Goal: Complete application form: Complete application form

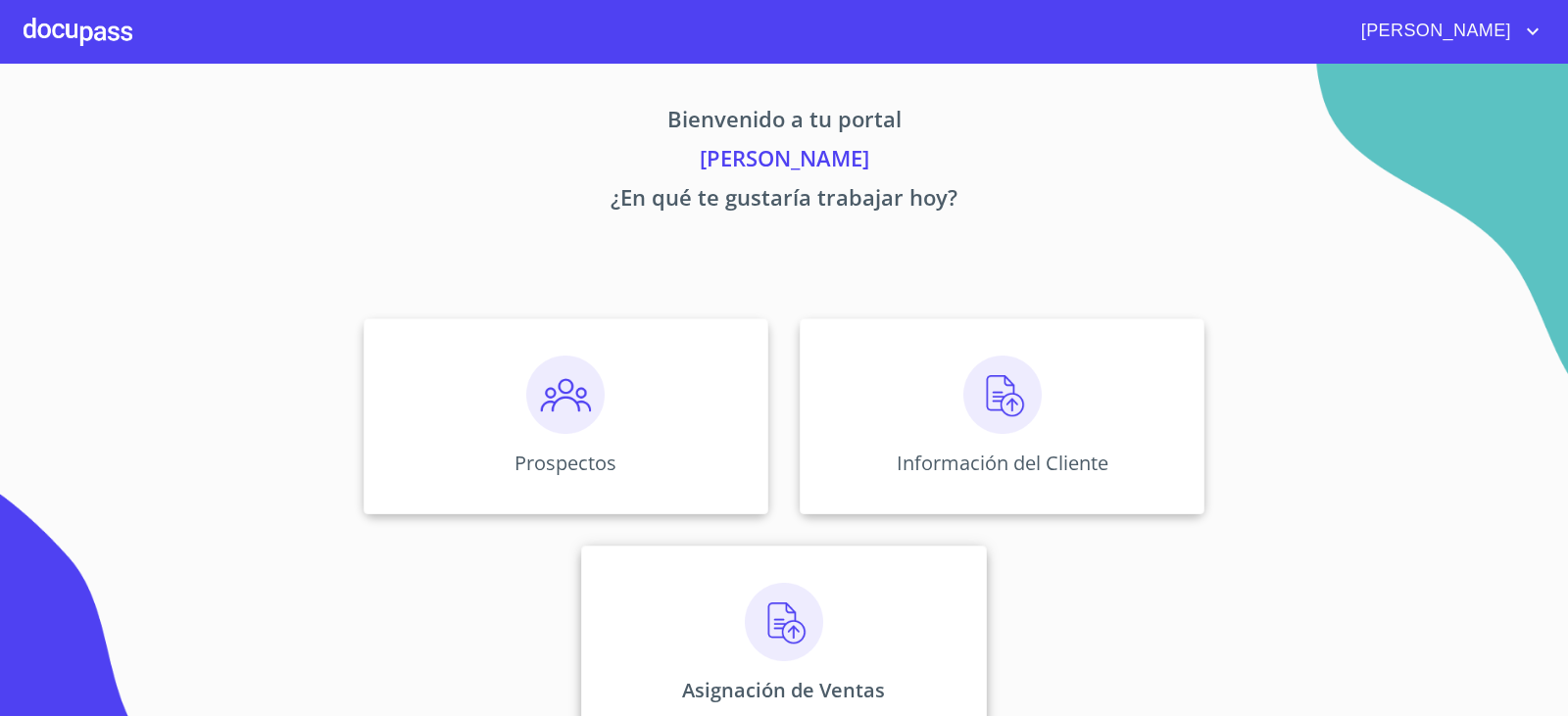
click at [745, 638] on img at bounding box center [784, 622] width 79 height 79
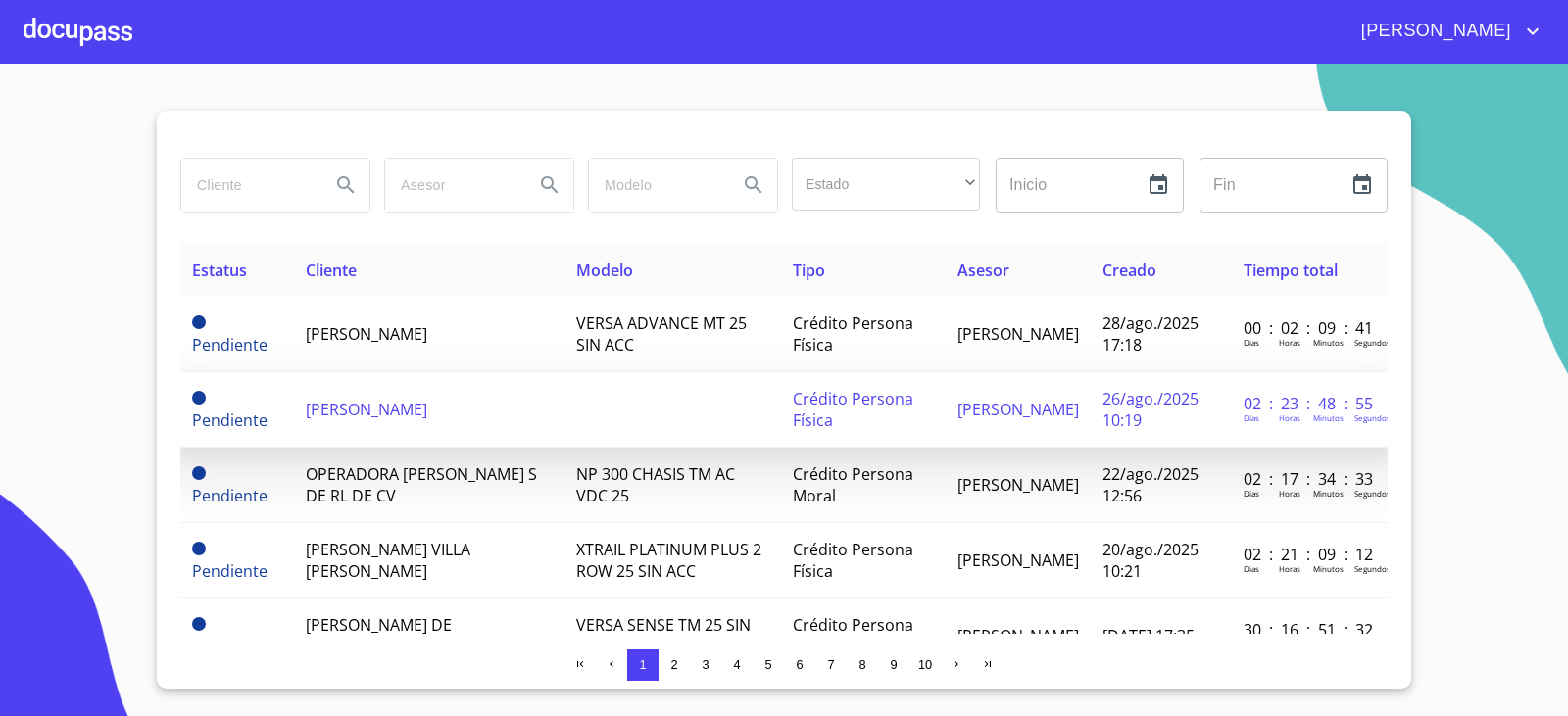
click at [402, 415] on td "[PERSON_NAME]" at bounding box center [429, 410] width 270 height 76
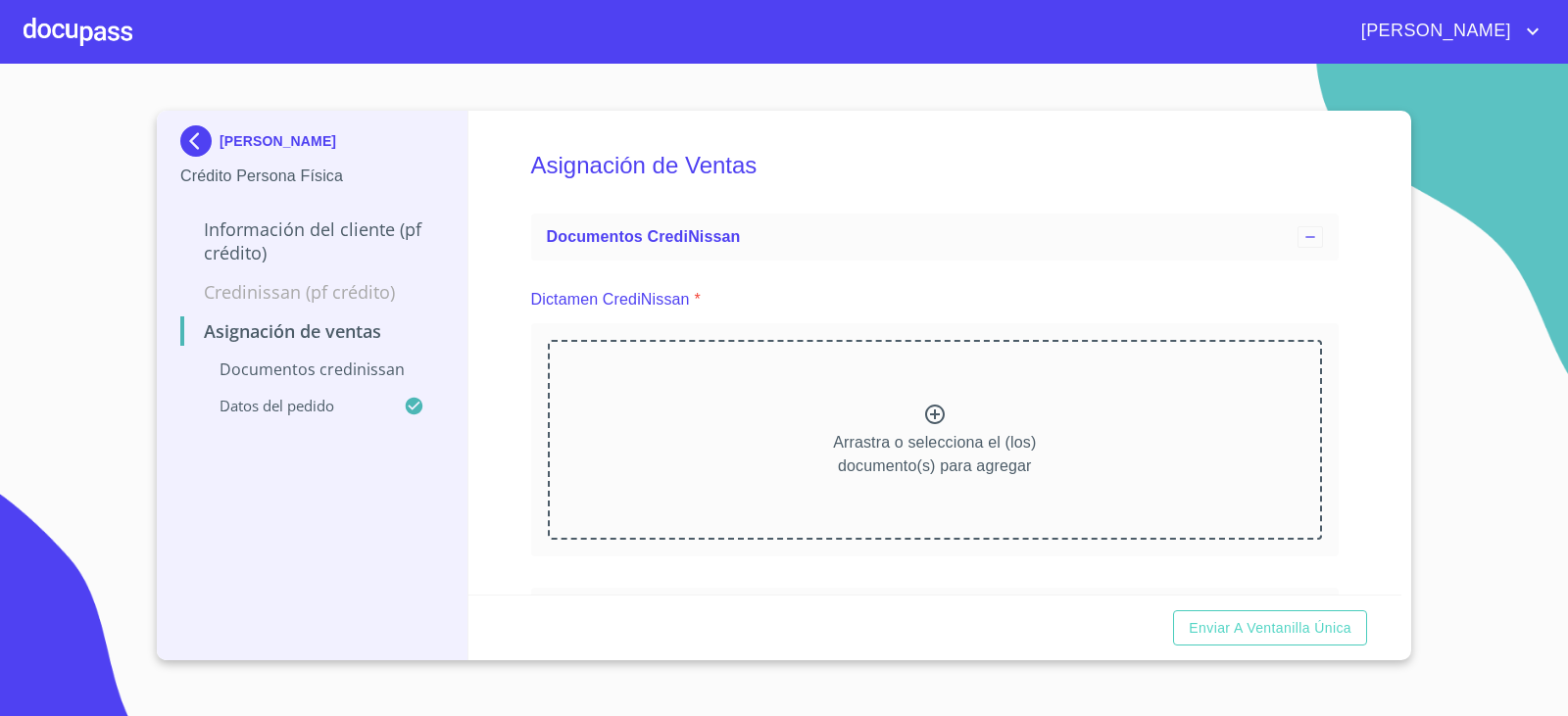
click at [927, 416] on icon at bounding box center [936, 415] width 24 height 24
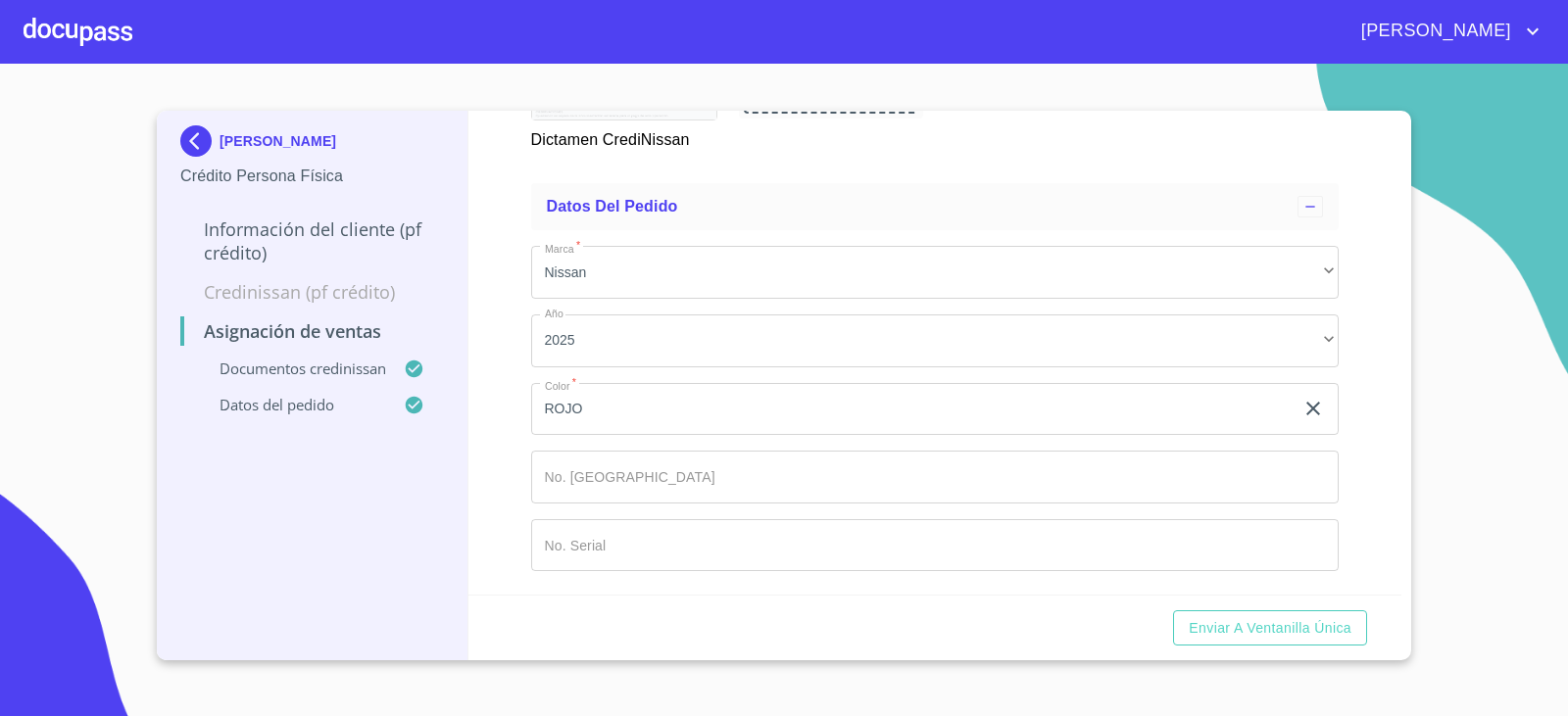
scroll to position [1164, 0]
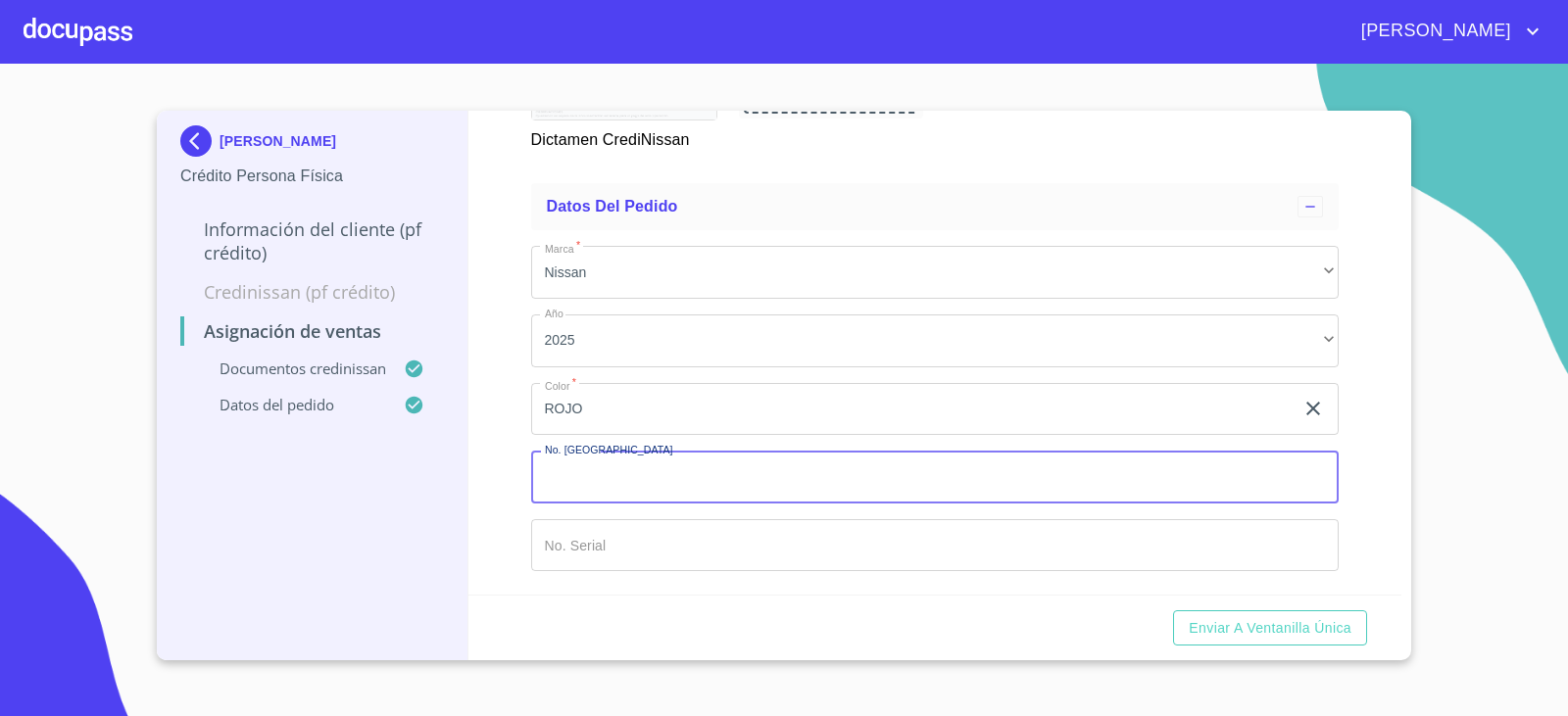
click at [586, 471] on input "Marca   *" at bounding box center [936, 477] width 809 height 53
type input "149007"
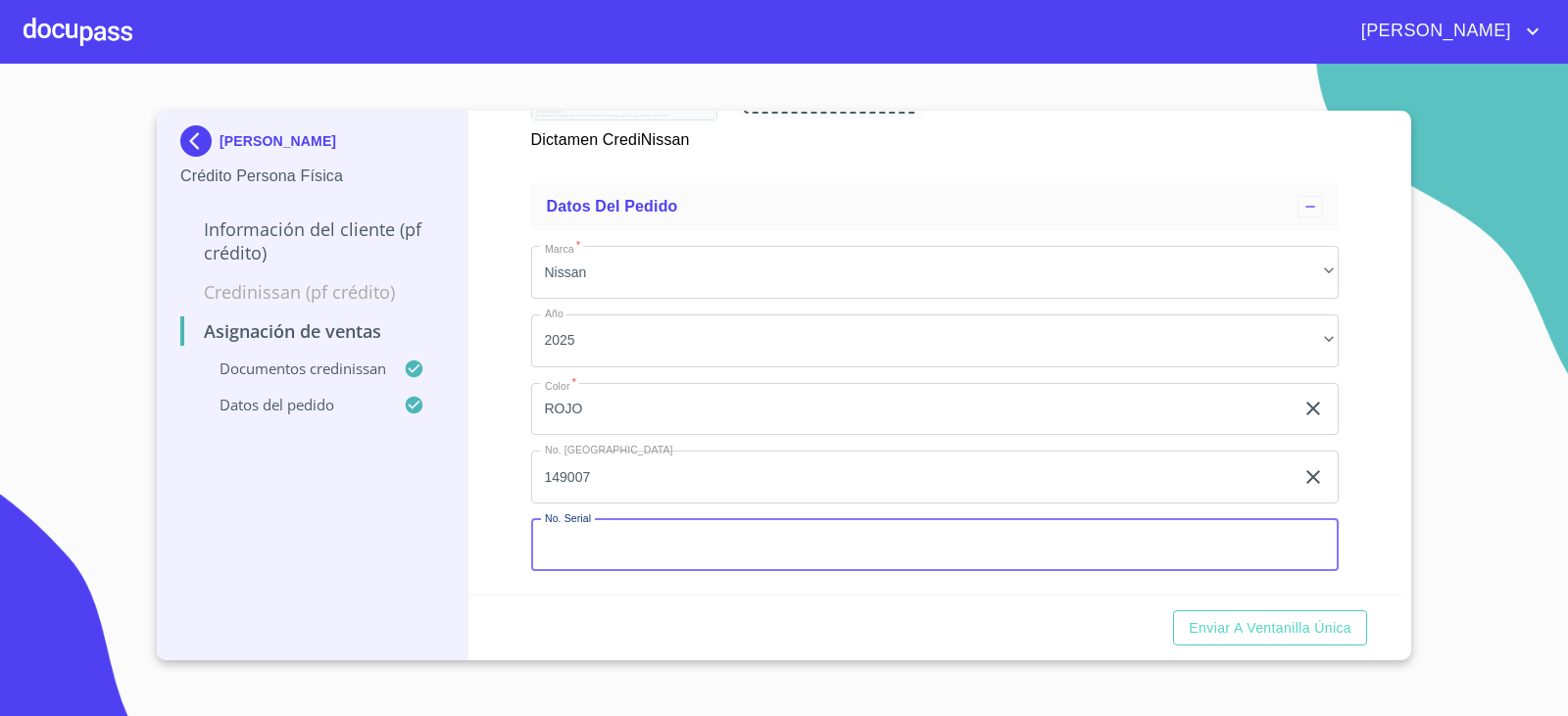
click at [588, 537] on input "Marca   *" at bounding box center [936, 545] width 809 height 53
type input "[US_VEHICLE_IDENTIFICATION_NUMBER]"
click at [1232, 625] on span "Enviar a Ventanilla única" at bounding box center [1270, 628] width 163 height 25
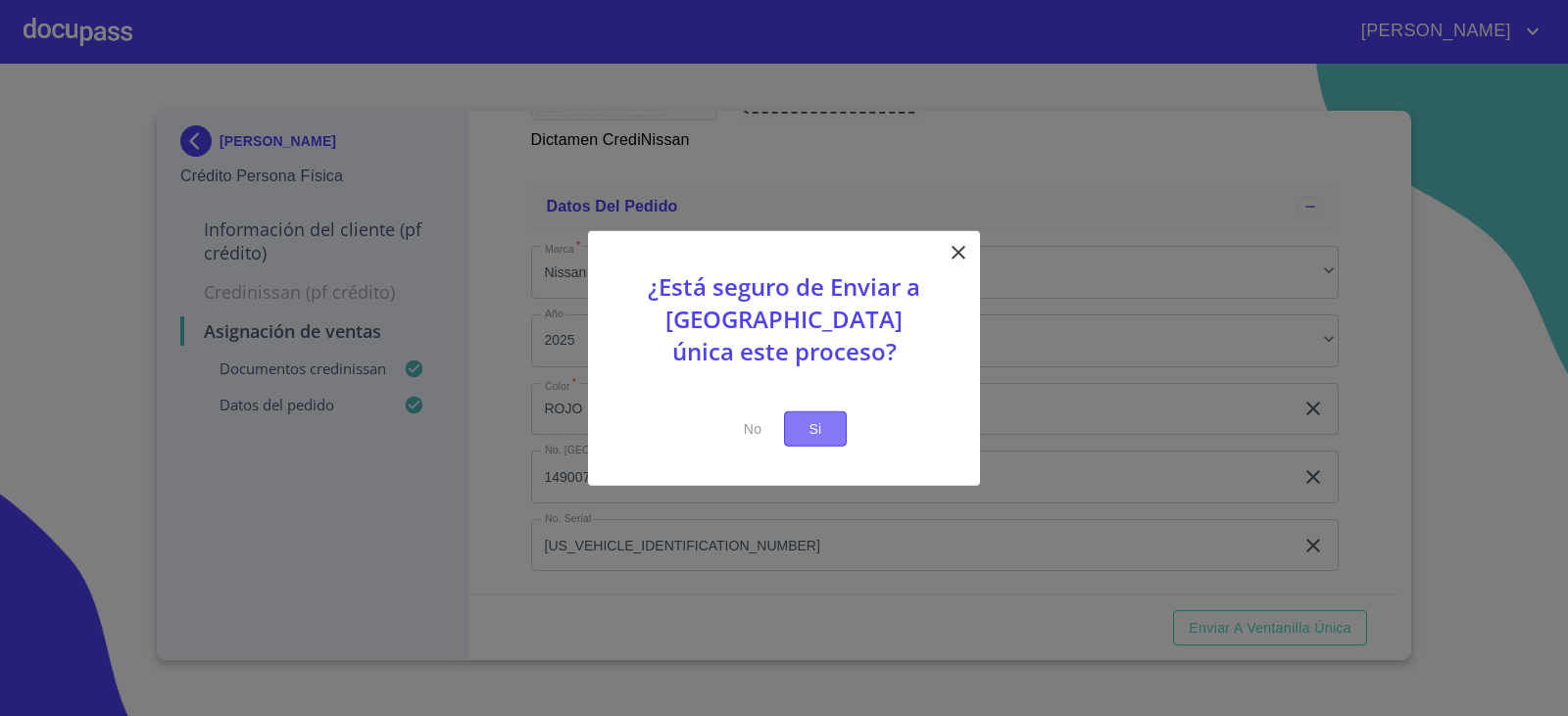
click at [810, 438] on span "Si" at bounding box center [815, 429] width 31 height 25
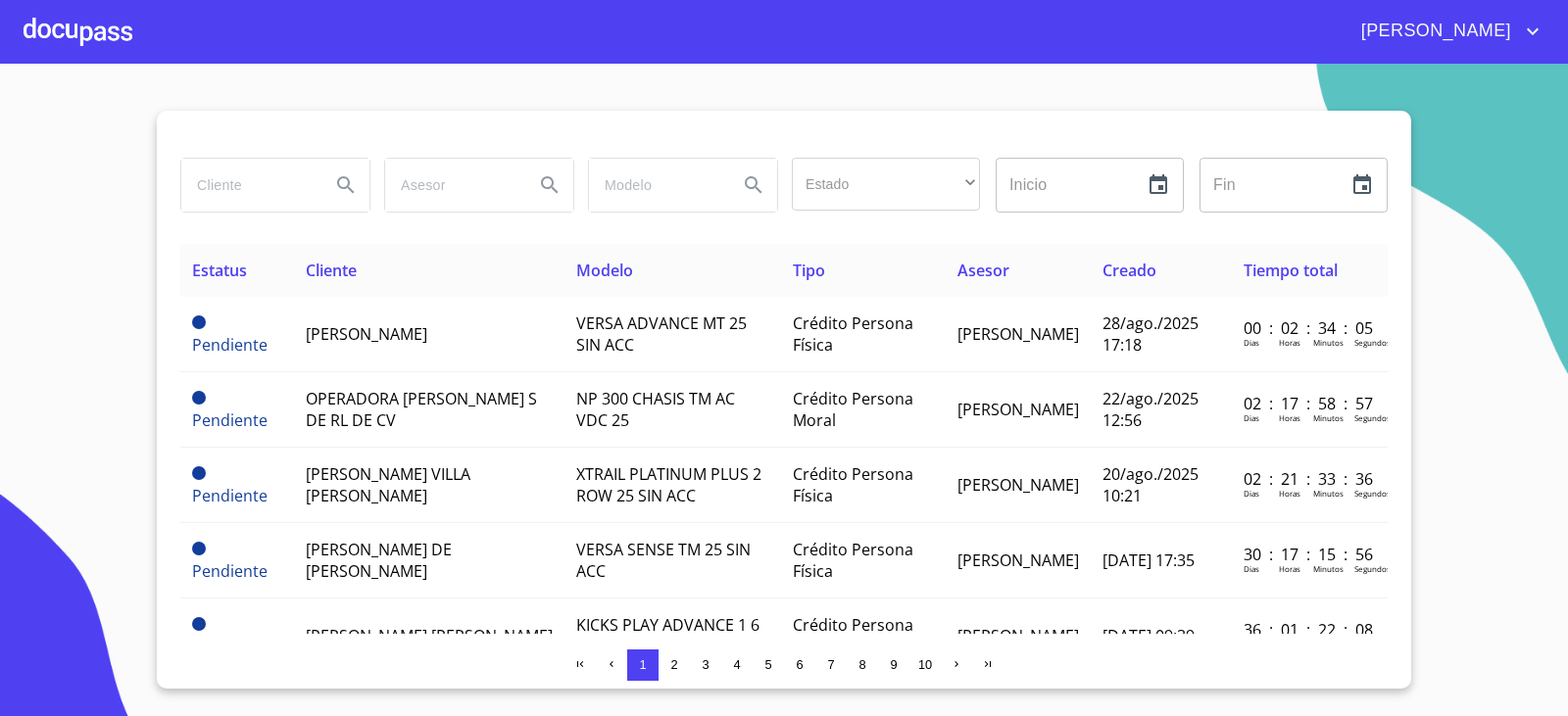
click at [76, 38] on div at bounding box center [78, 31] width 109 height 63
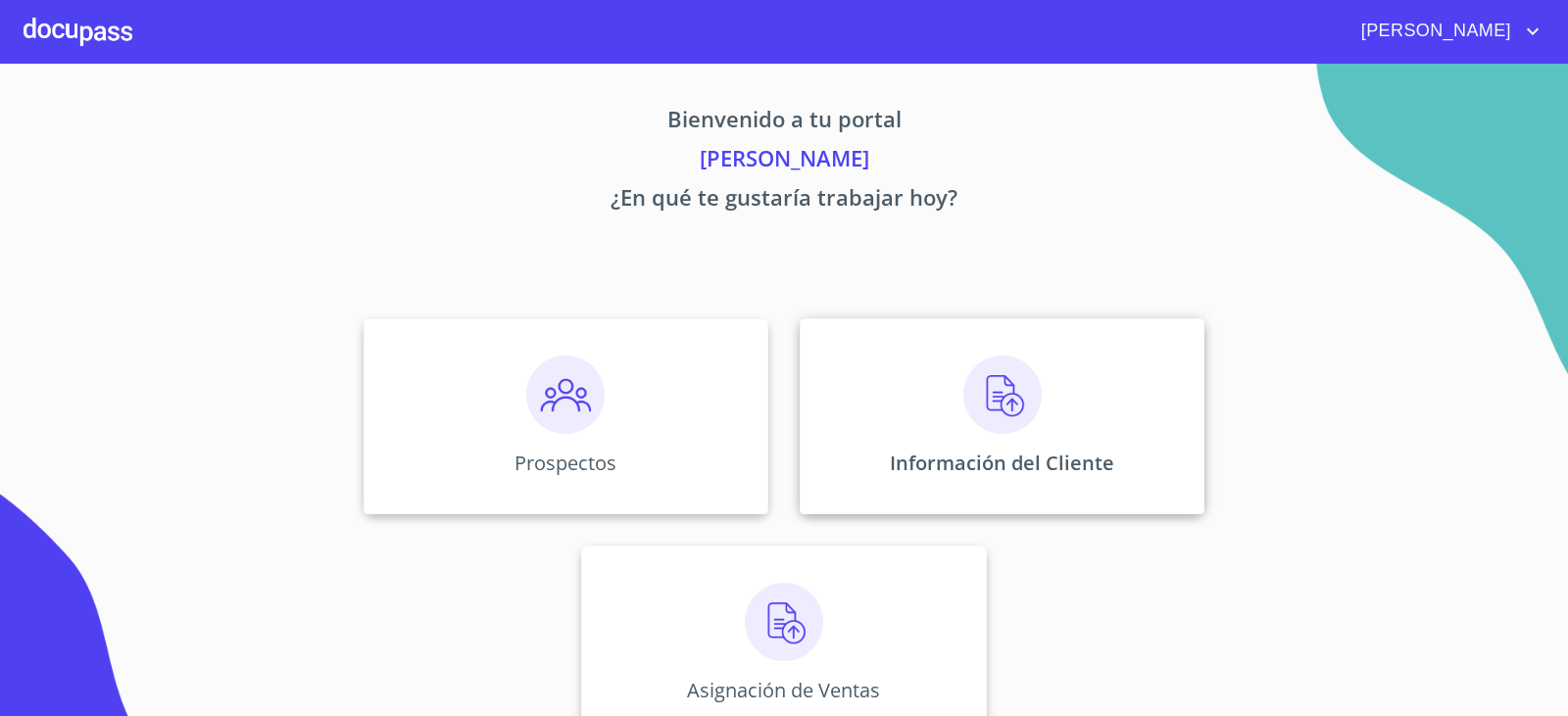
click at [989, 399] on img at bounding box center [1002, 395] width 79 height 79
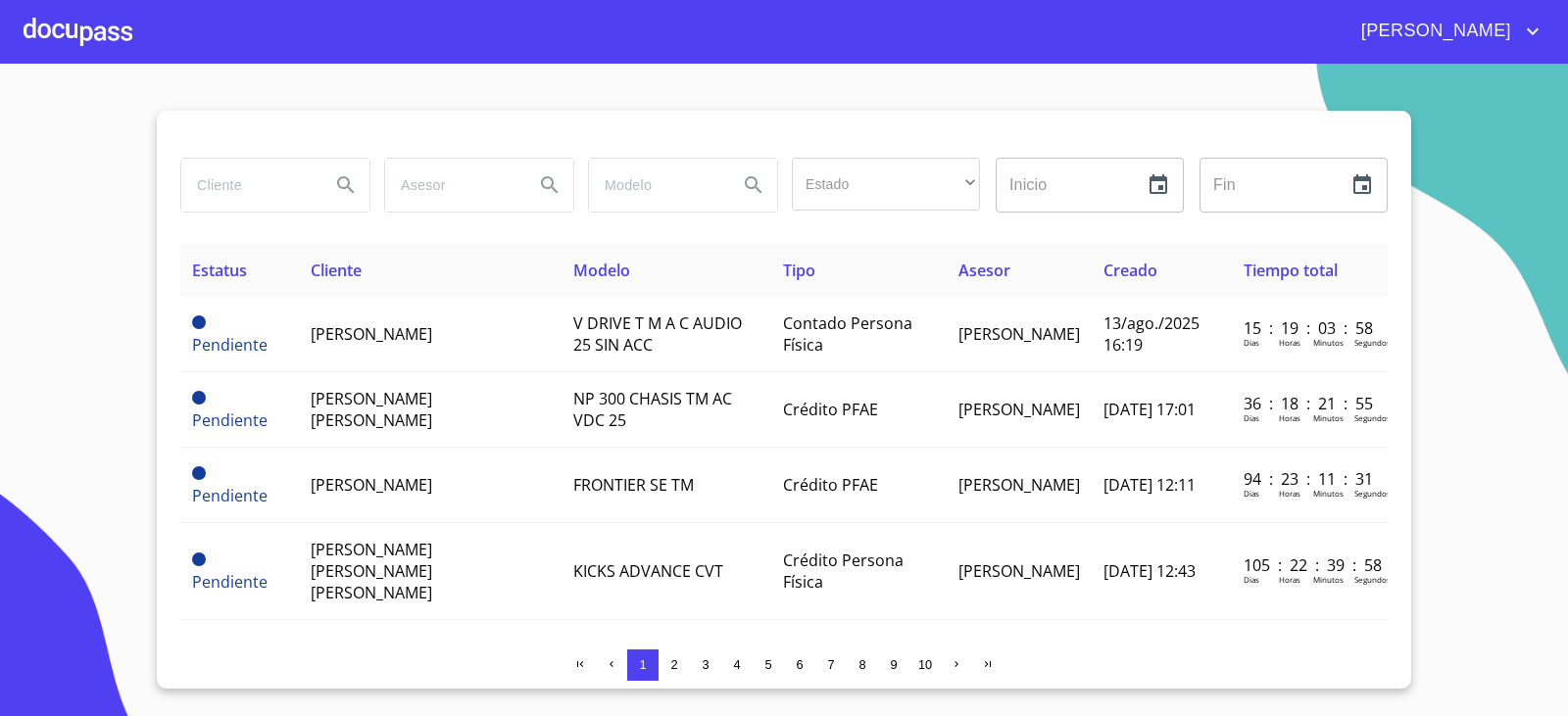
click at [277, 181] on input "search" at bounding box center [248, 184] width 134 height 53
type input "[PERSON_NAME]"
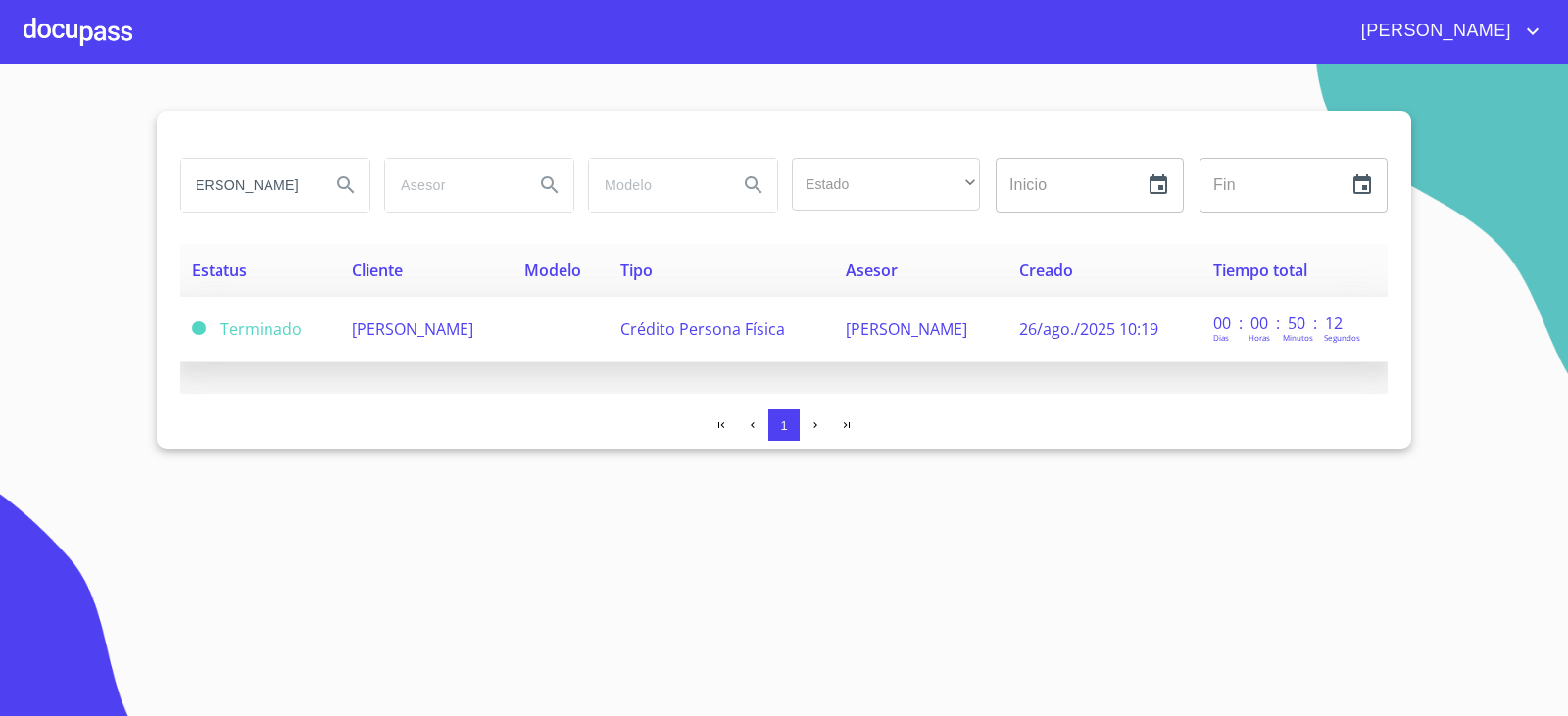
click at [435, 332] on span "[PERSON_NAME]" at bounding box center [413, 329] width 122 height 22
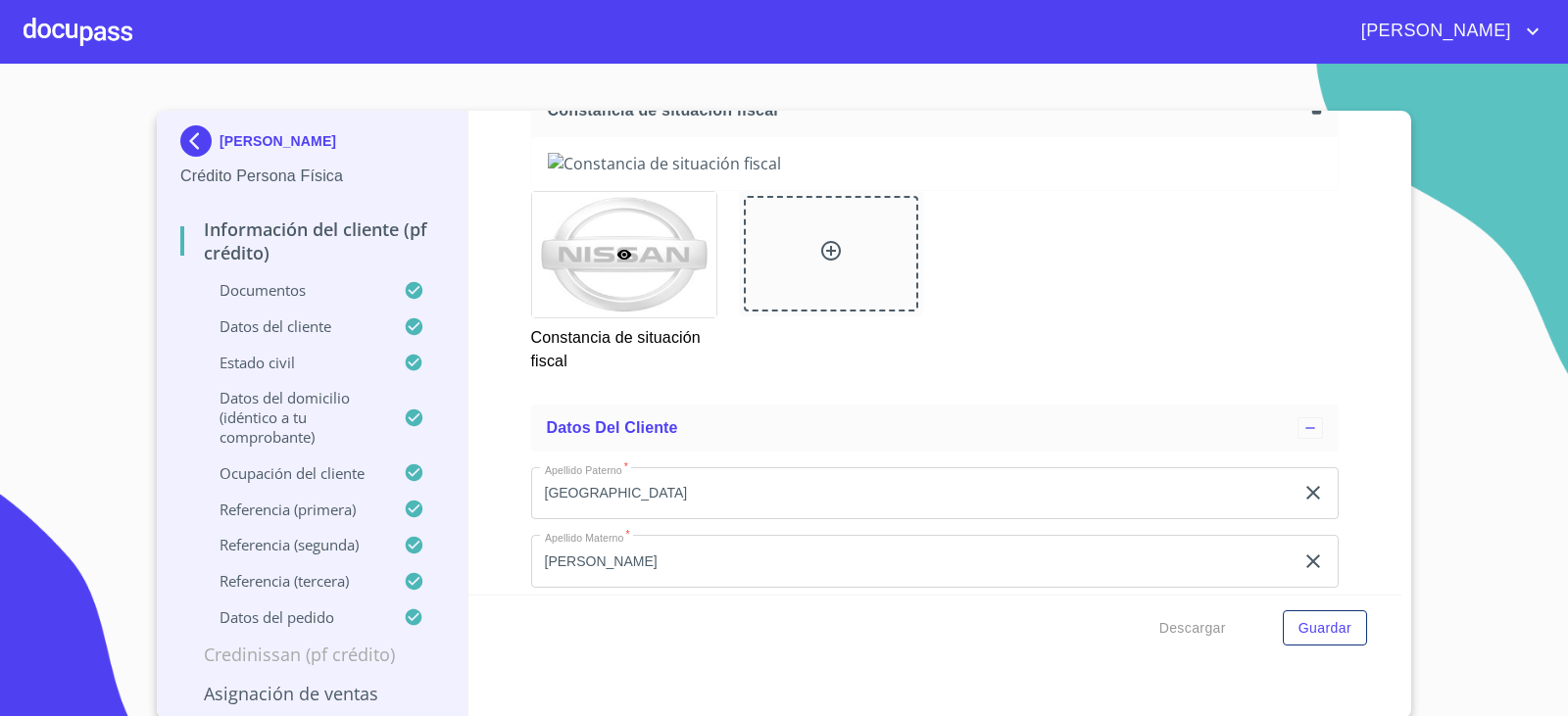
scroll to position [5291, 0]
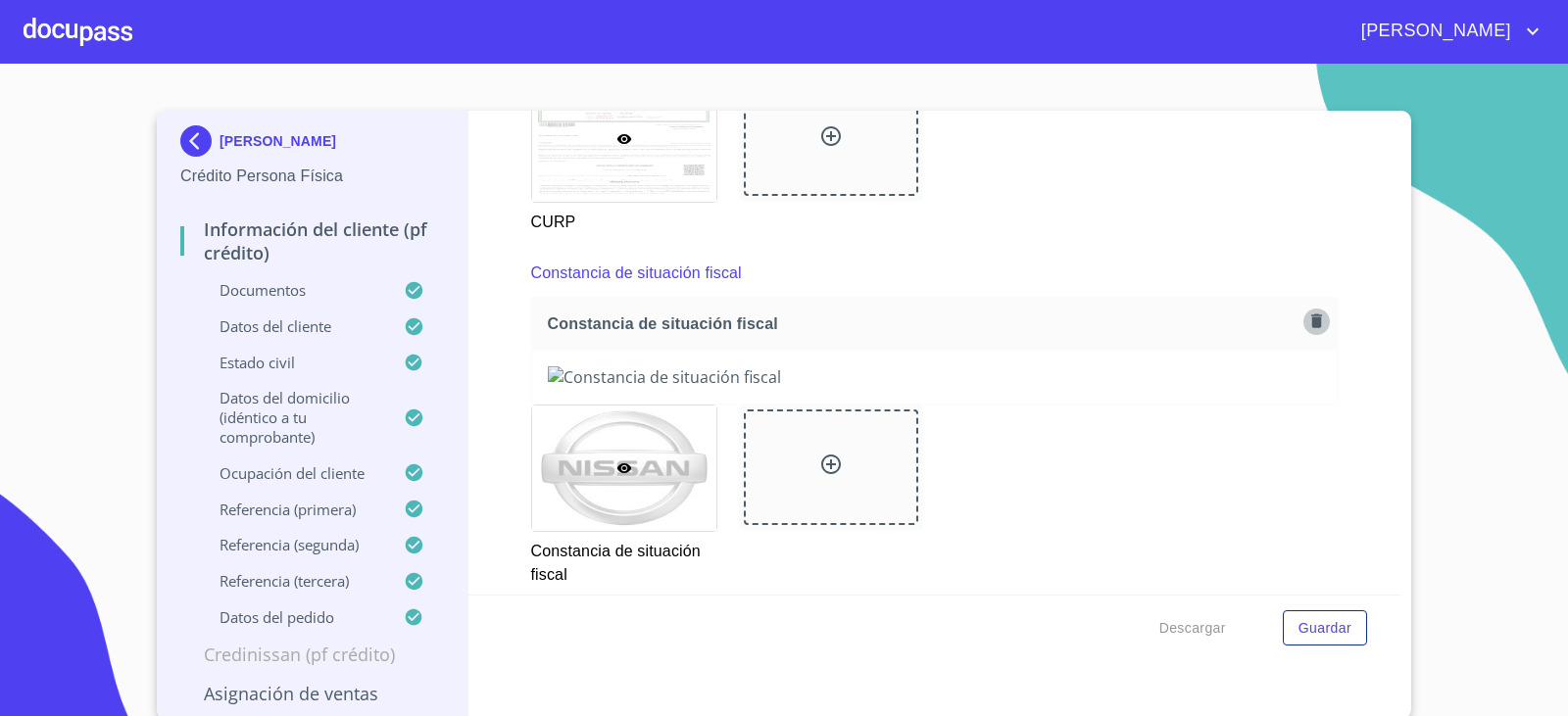
click at [1308, 321] on icon "button" at bounding box center [1317, 320] width 19 height 19
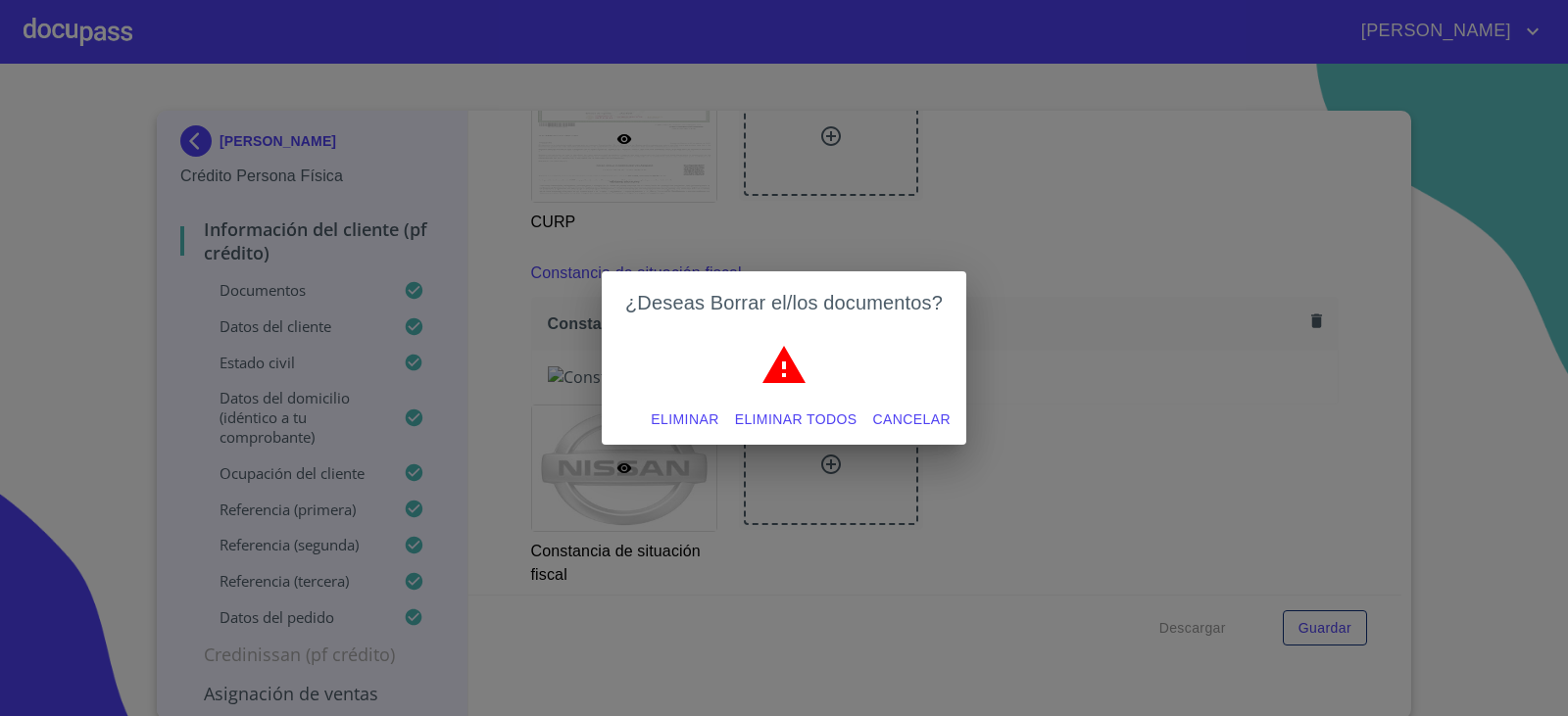
click at [800, 403] on button "Eliminar todos" at bounding box center [796, 420] width 139 height 36
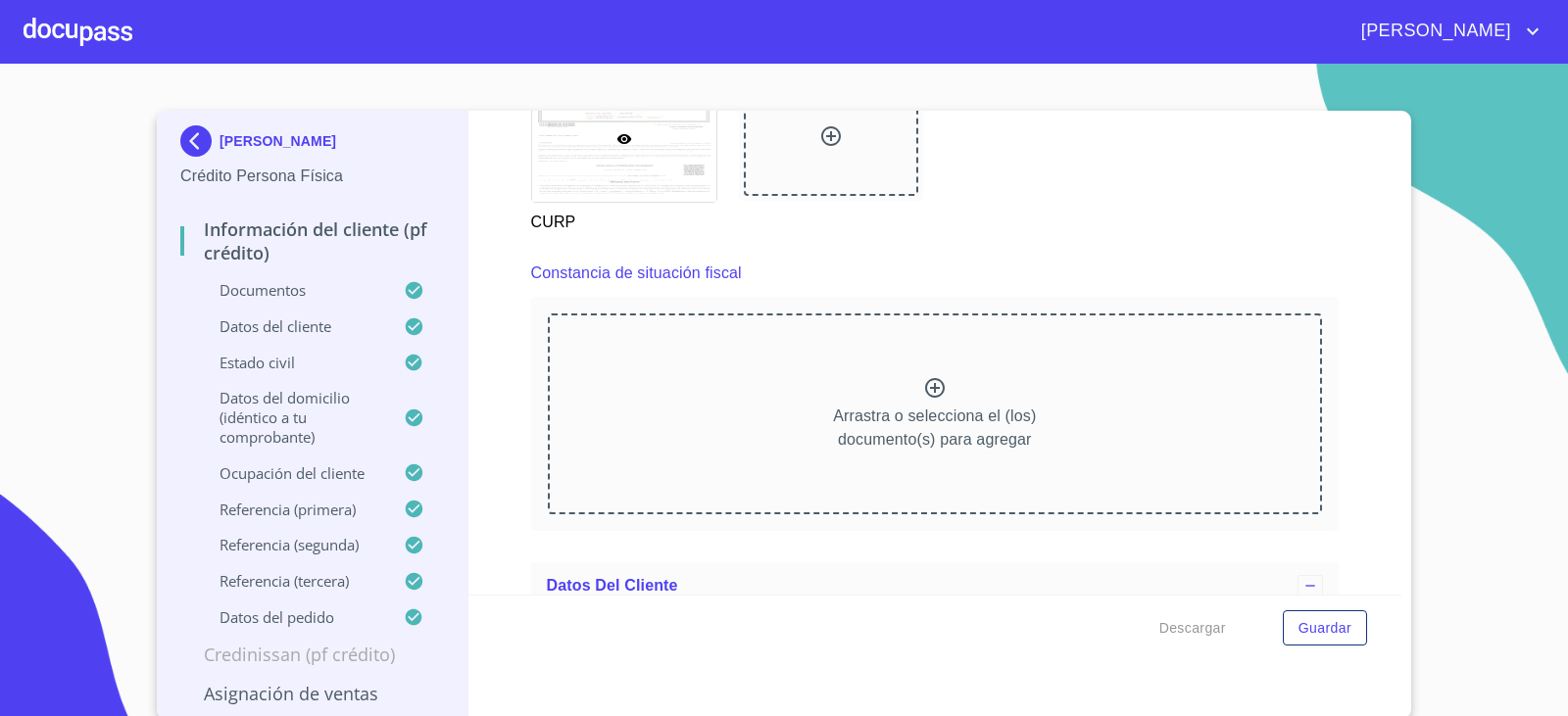
click at [924, 390] on icon at bounding box center [936, 388] width 24 height 24
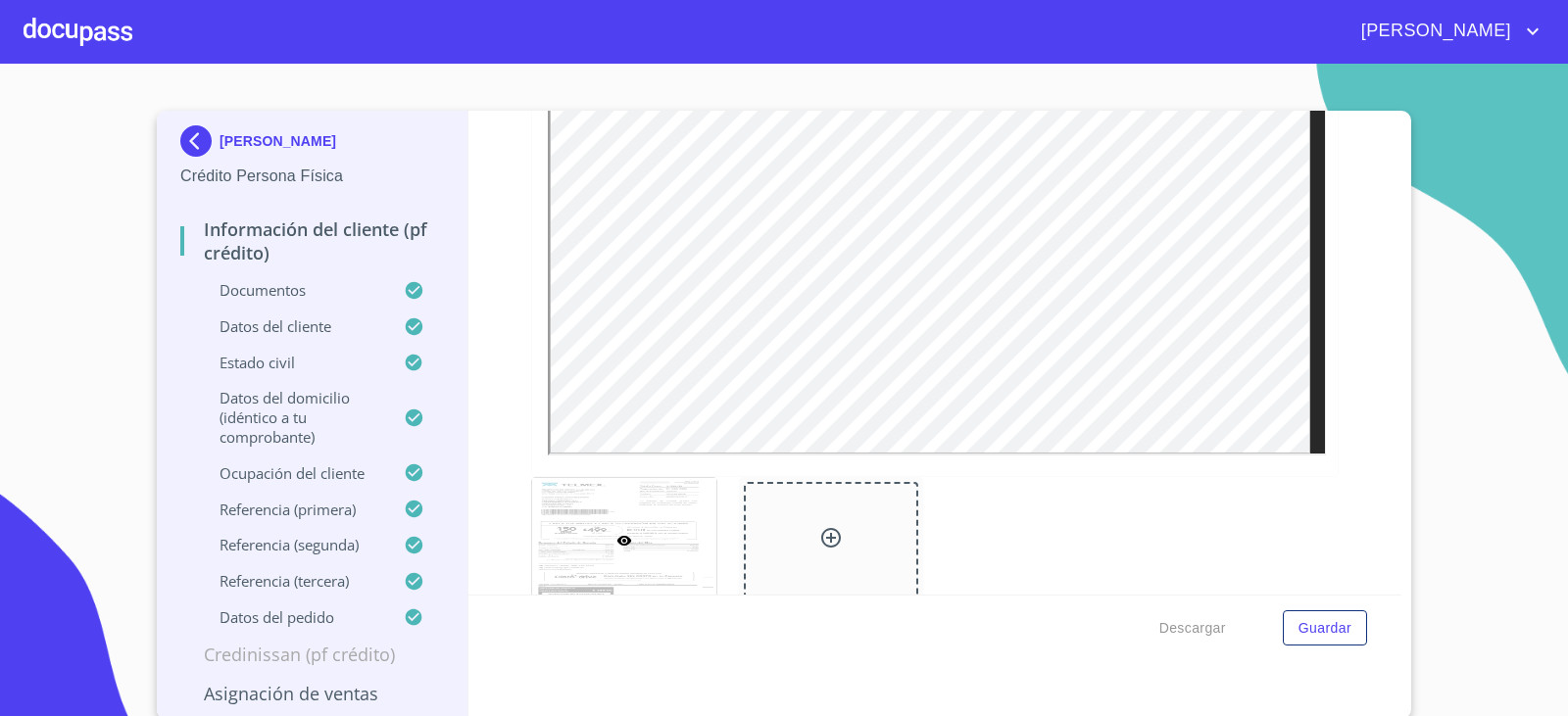
scroll to position [1176, 0]
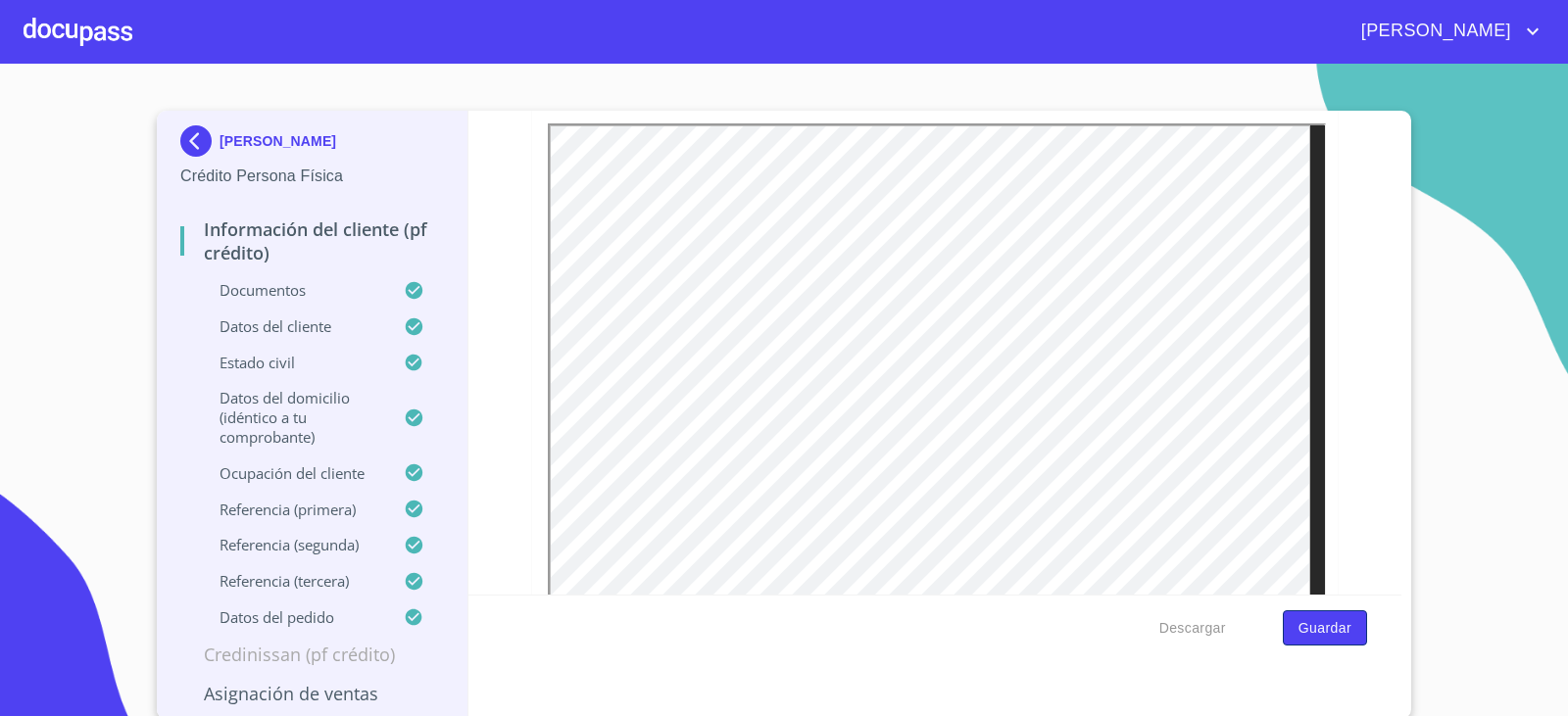
click at [1324, 627] on span "Guardar" at bounding box center [1325, 628] width 53 height 25
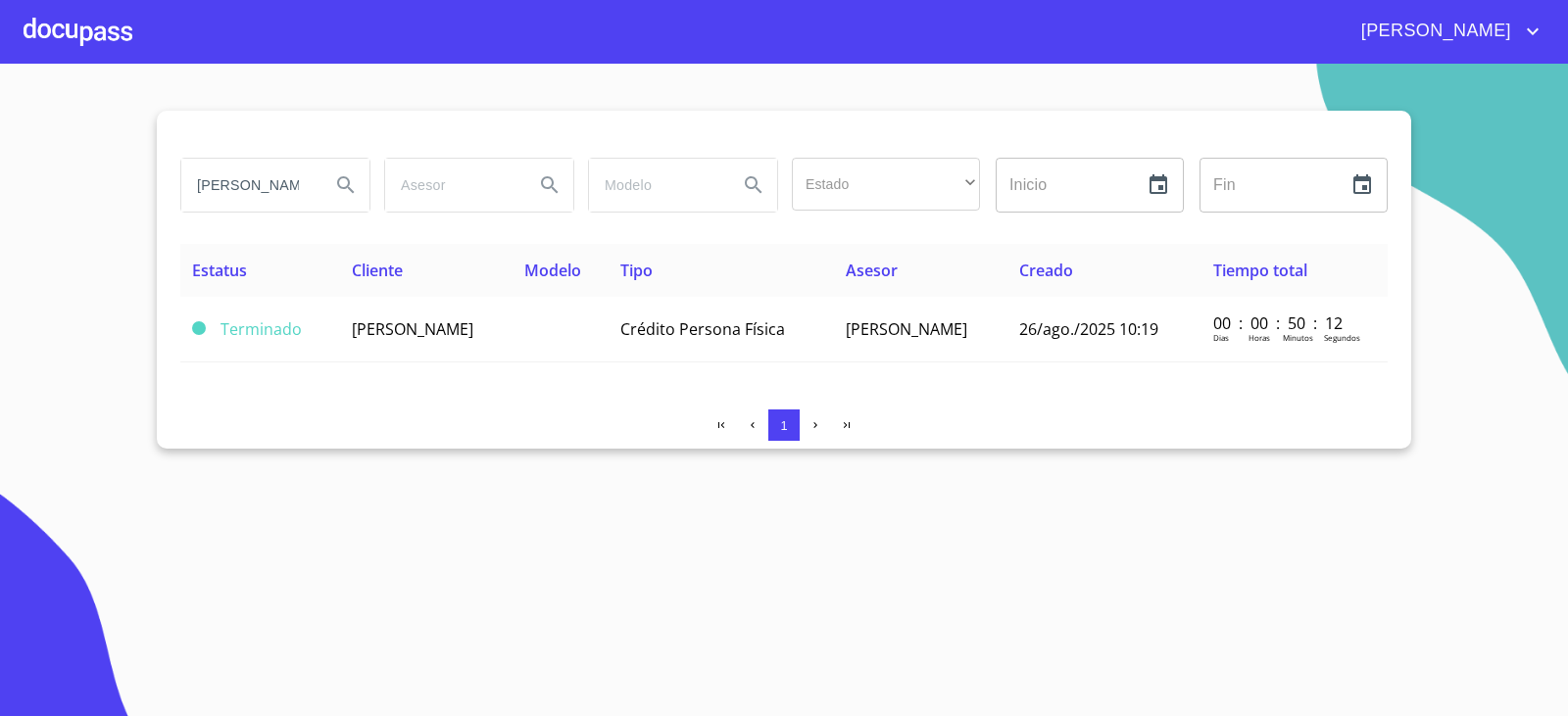
click at [90, 44] on div at bounding box center [78, 31] width 109 height 63
